Goal: Information Seeking & Learning: Find specific fact

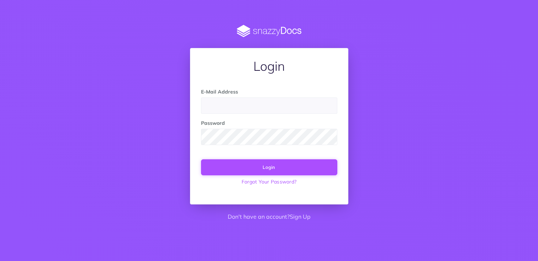
type input "[EMAIL_ADDRESS][DOMAIN_NAME]"
click at [231, 167] on button "Login" at bounding box center [269, 167] width 136 height 16
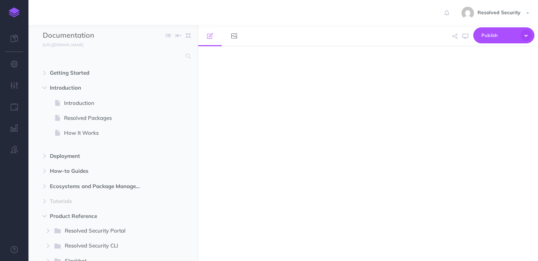
select select "null"
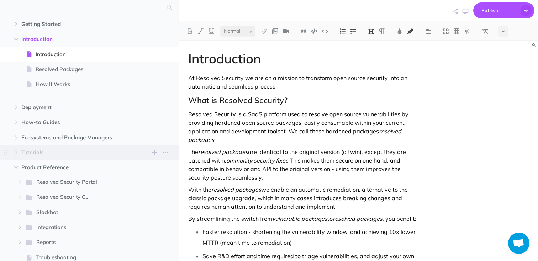
scroll to position [26, 0]
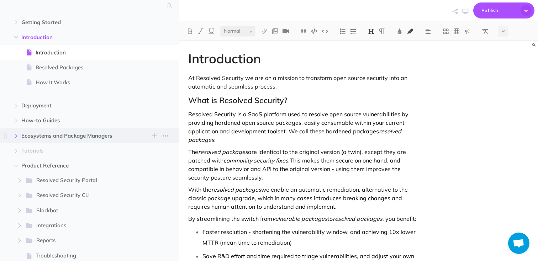
click at [17, 134] on icon "button" at bounding box center [16, 136] width 4 height 4
click at [50, 137] on span "Ecosystems and Package Managers" at bounding box center [74, 136] width 106 height 9
select select "null"
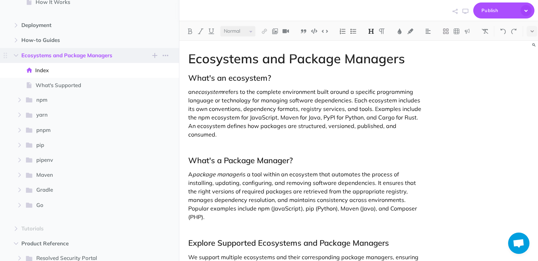
scroll to position [110, 0]
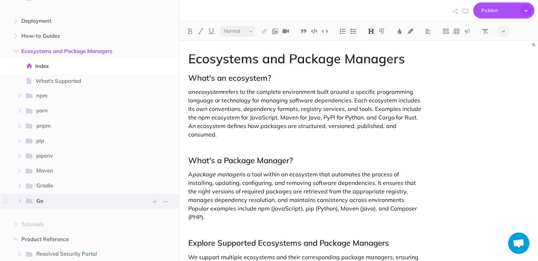
click at [48, 197] on span "Go" at bounding box center [80, 201] width 89 height 9
select select "null"
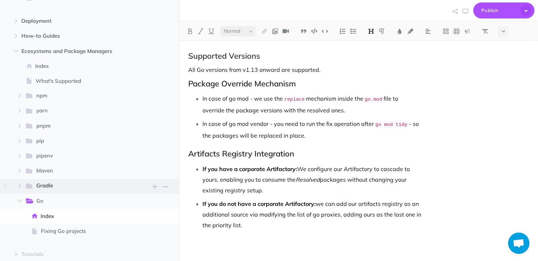
click at [53, 186] on span "Gradle" at bounding box center [80, 185] width 89 height 9
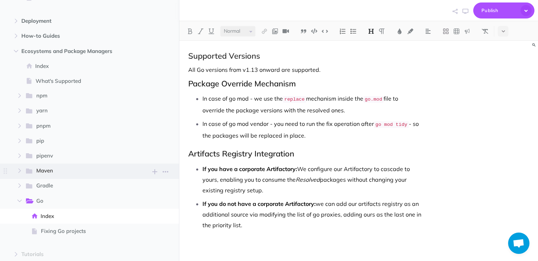
select select "null"
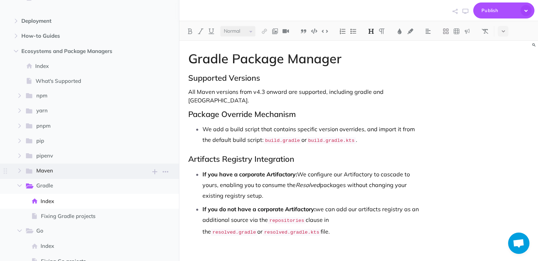
click at [62, 173] on span "Maven" at bounding box center [80, 170] width 89 height 9
select select "null"
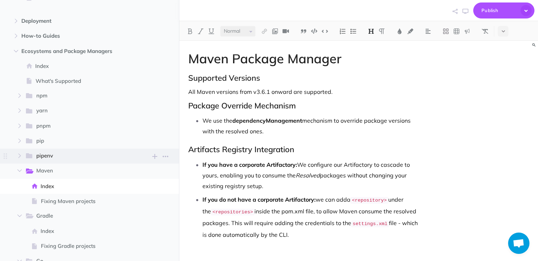
click at [63, 159] on span "pipenv" at bounding box center [80, 155] width 89 height 9
select select "null"
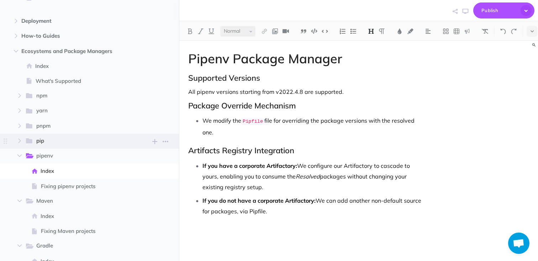
click at [63, 146] on span "pip New folder Add a new folder inside this folder New page Add a new blank pag…" at bounding box center [98, 141] width 147 height 15
select select "null"
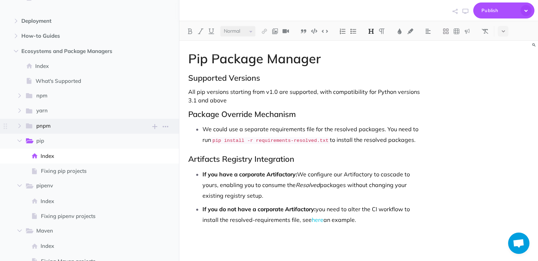
click at [64, 130] on span "pnpm" at bounding box center [80, 126] width 89 height 9
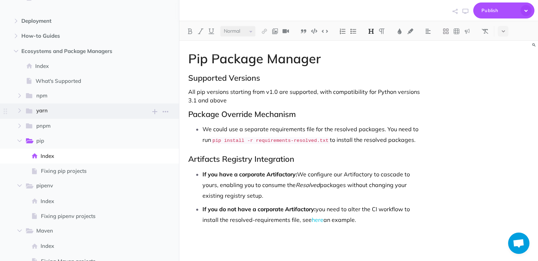
select select "null"
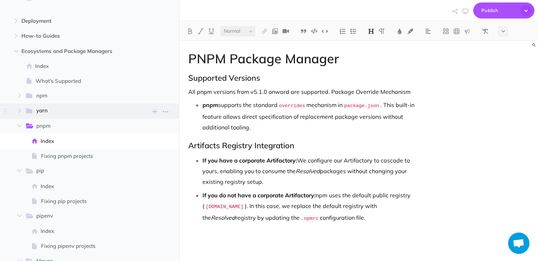
click at [66, 113] on span "yarn" at bounding box center [80, 110] width 89 height 9
select select "null"
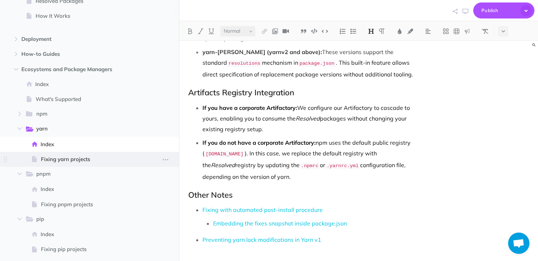
scroll to position [90, 0]
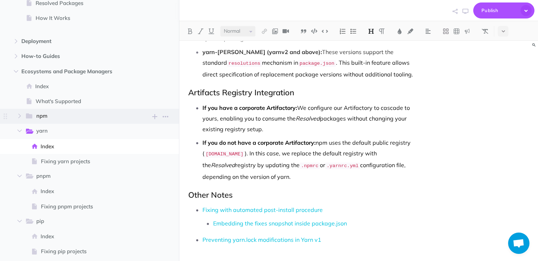
click at [95, 118] on span "npm" at bounding box center [80, 116] width 89 height 9
select select "null"
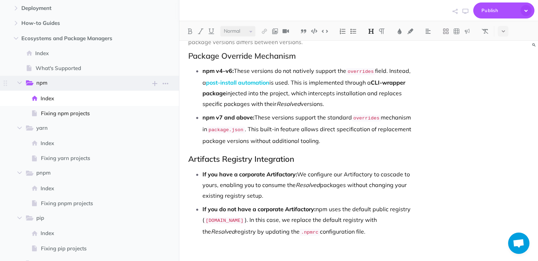
scroll to position [124, 0]
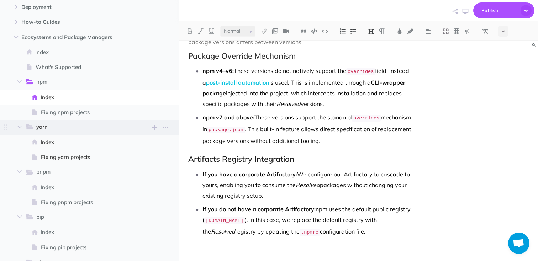
click at [64, 127] on span "yarn" at bounding box center [80, 127] width 89 height 9
select select "null"
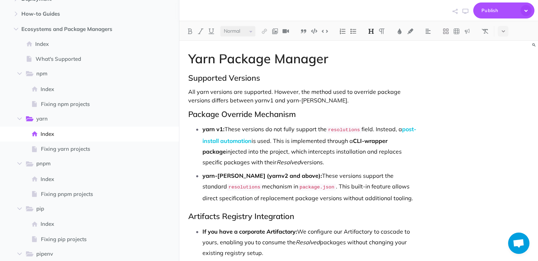
scroll to position [132, 0]
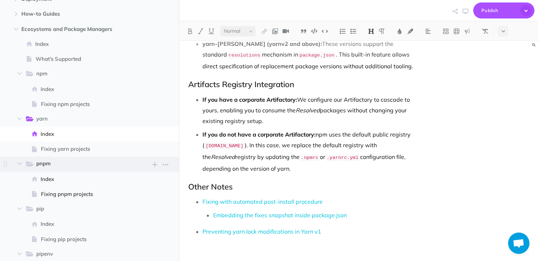
click at [94, 167] on span "pnpm" at bounding box center [80, 163] width 89 height 9
select select "null"
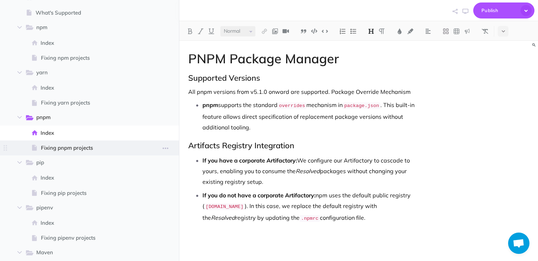
scroll to position [180, 0]
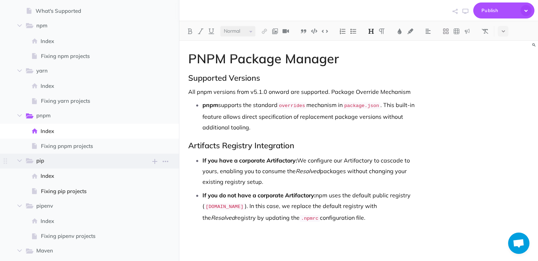
click at [97, 158] on span "pip" at bounding box center [80, 160] width 89 height 9
select select "null"
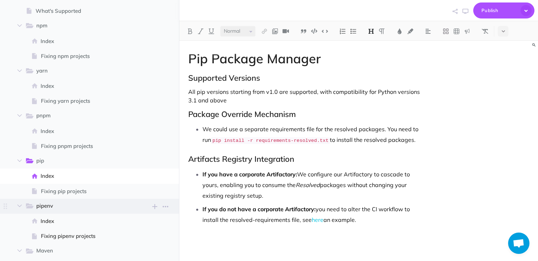
click at [93, 208] on span "pipenv" at bounding box center [80, 206] width 89 height 9
select select "null"
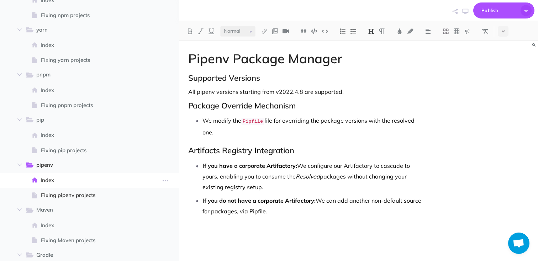
scroll to position [228, 0]
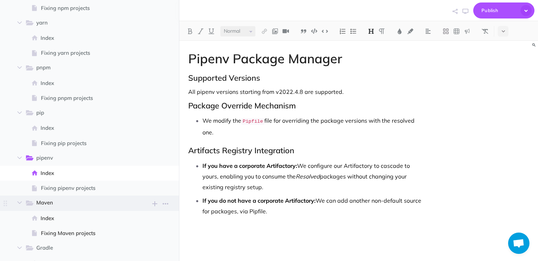
click at [97, 196] on span "Maven New folder Add a new folder inside this folder New page Add a new blank p…" at bounding box center [98, 203] width 147 height 15
select select "null"
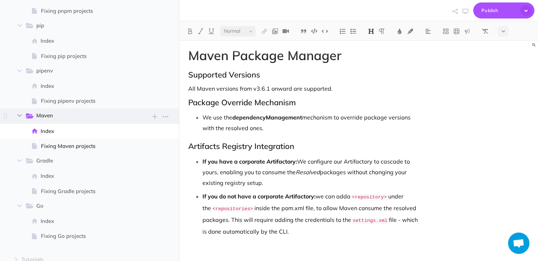
scroll to position [320, 0]
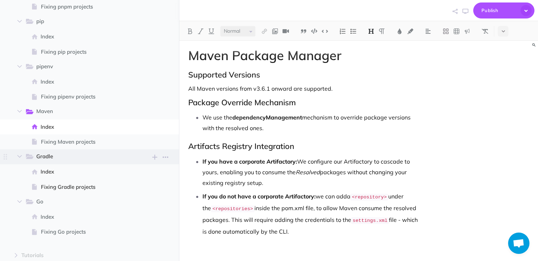
click at [71, 155] on span "Gradle" at bounding box center [80, 156] width 89 height 9
select select "null"
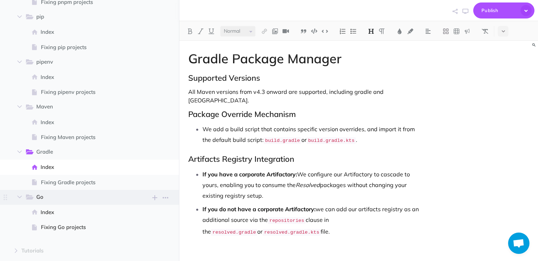
scroll to position [326, 0]
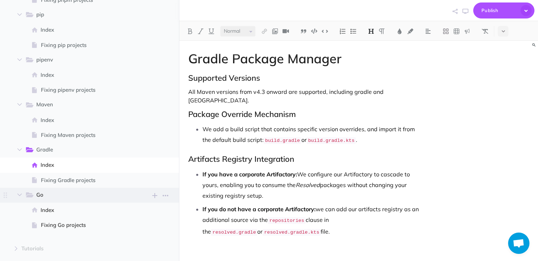
click at [94, 208] on span "Index" at bounding box center [89, 210] width 96 height 9
click at [94, 200] on span "Go New folder Add a new folder inside this folder New page Add a new blank page…" at bounding box center [98, 195] width 147 height 15
select select "null"
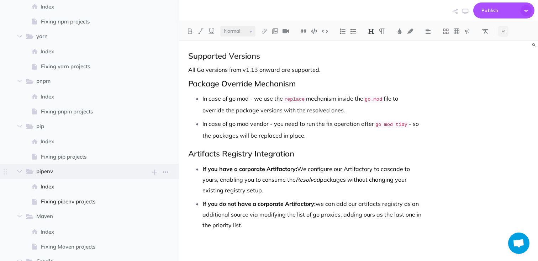
scroll to position [200, 0]
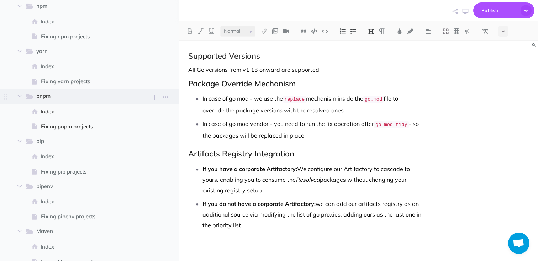
click at [82, 97] on span "pnpm" at bounding box center [80, 96] width 89 height 9
select select "null"
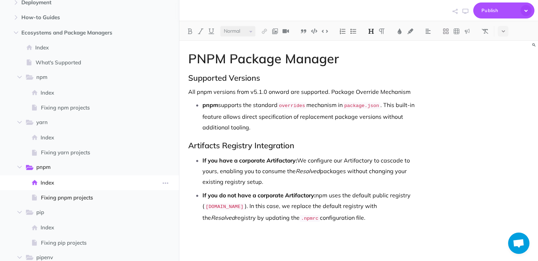
scroll to position [128, 0]
click at [70, 126] on span "yarn" at bounding box center [80, 122] width 89 height 9
select select "null"
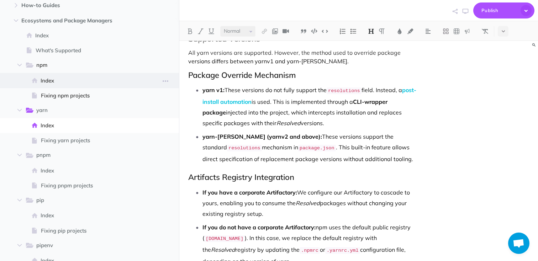
scroll to position [143, 0]
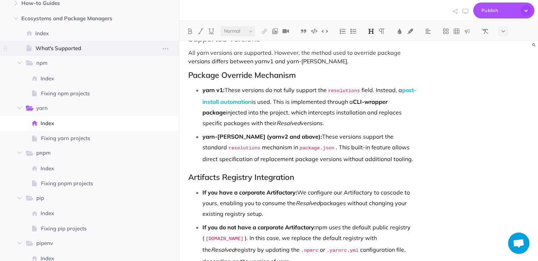
click at [100, 50] on span "What's Supported" at bounding box center [86, 48] width 101 height 9
select select "null"
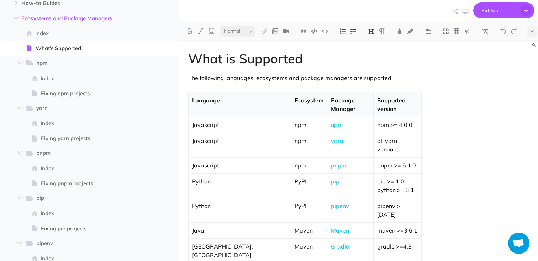
scroll to position [7, 0]
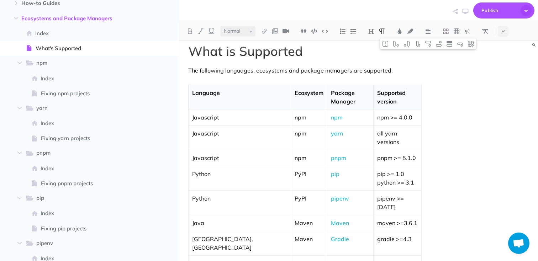
click at [294, 113] on p "npm" at bounding box center [308, 117] width 29 height 9
click at [294, 170] on p "PyPI" at bounding box center [308, 174] width 29 height 9
copy p "PyPI"
